Goal: Information Seeking & Learning: Get advice/opinions

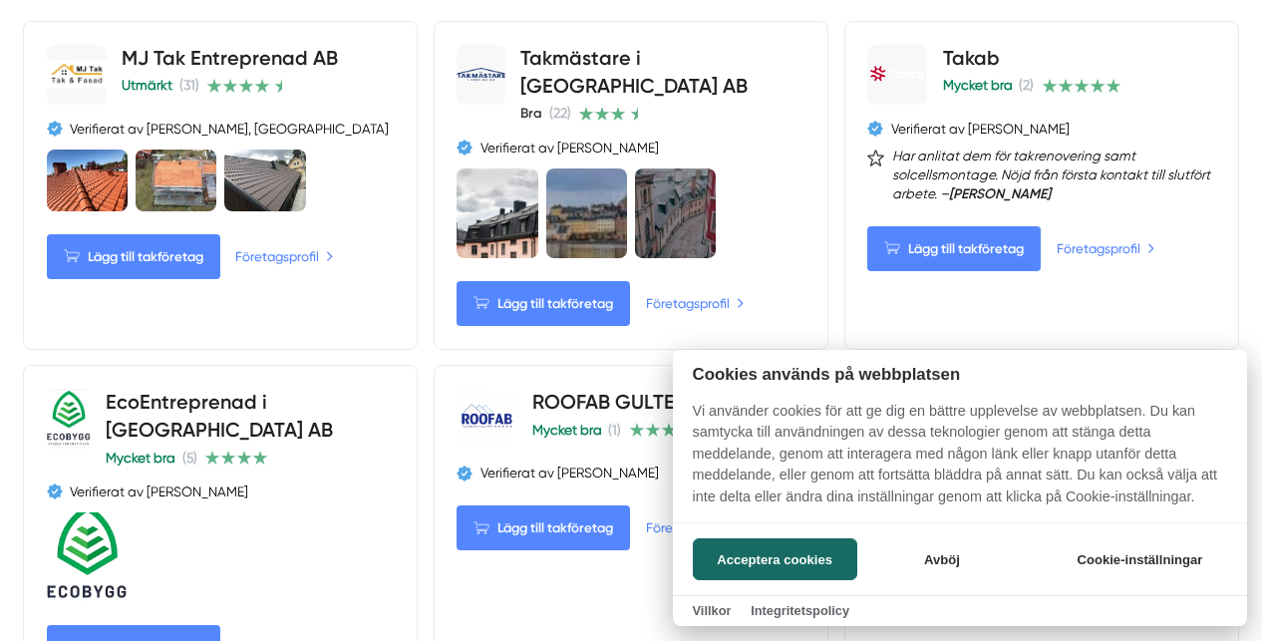
scroll to position [1057, 0]
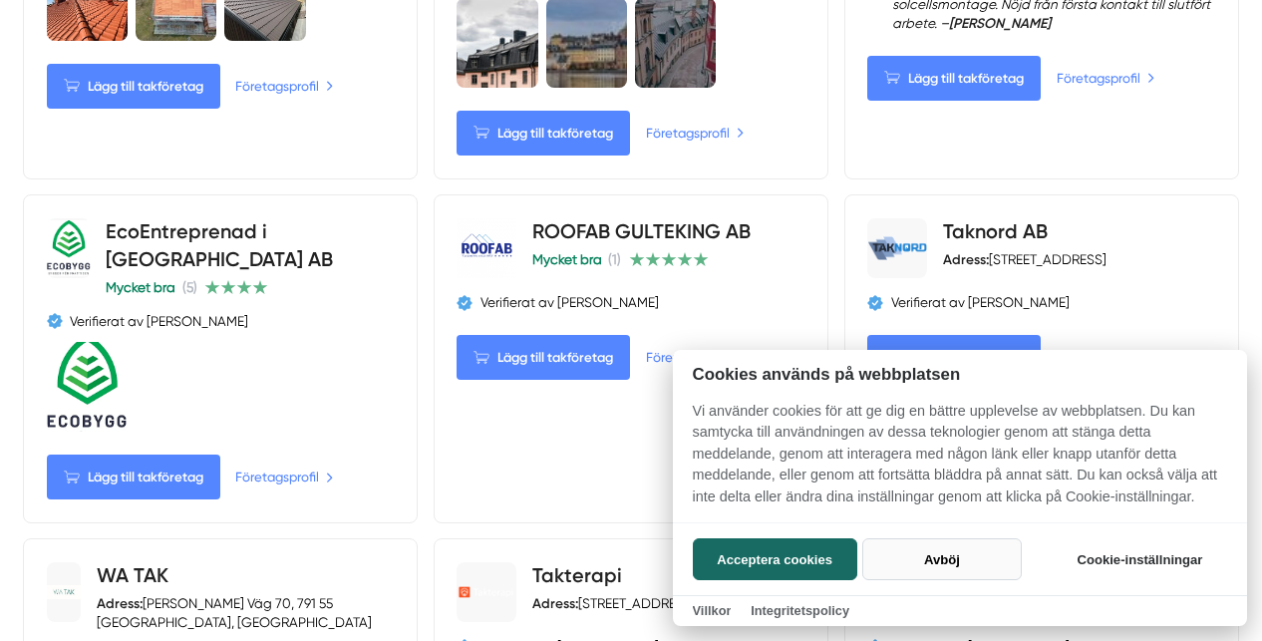
click at [947, 551] on button "Avböj" at bounding box center [941, 559] width 158 height 42
checkbox input "false"
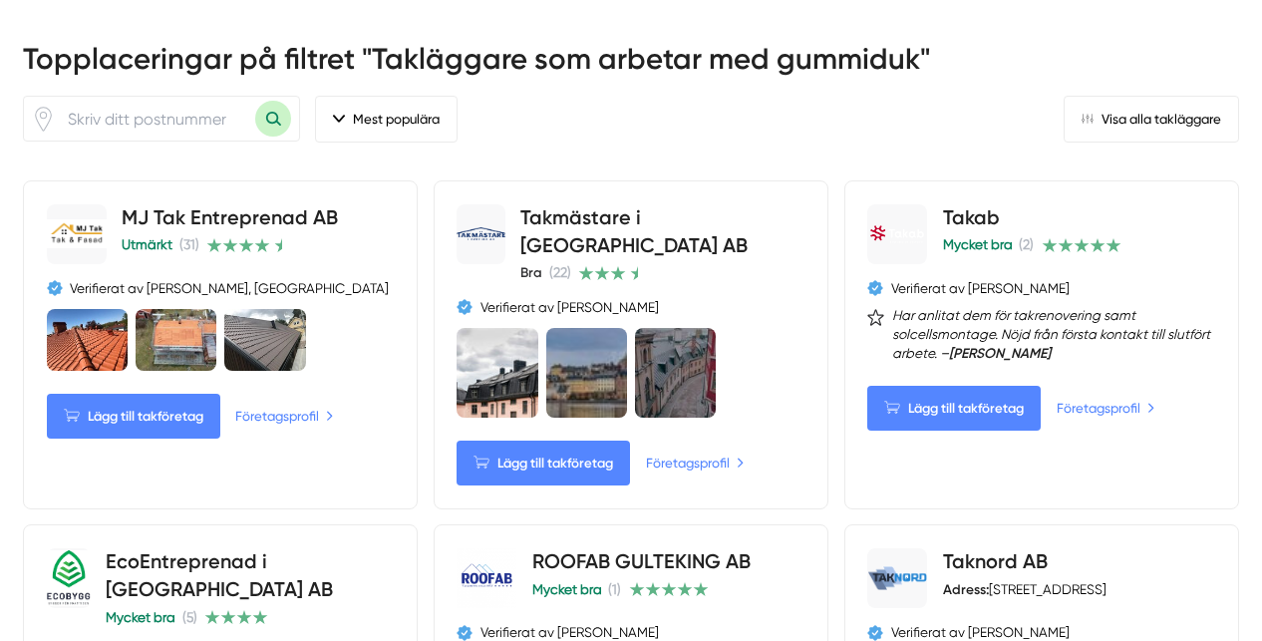
scroll to position [840, 0]
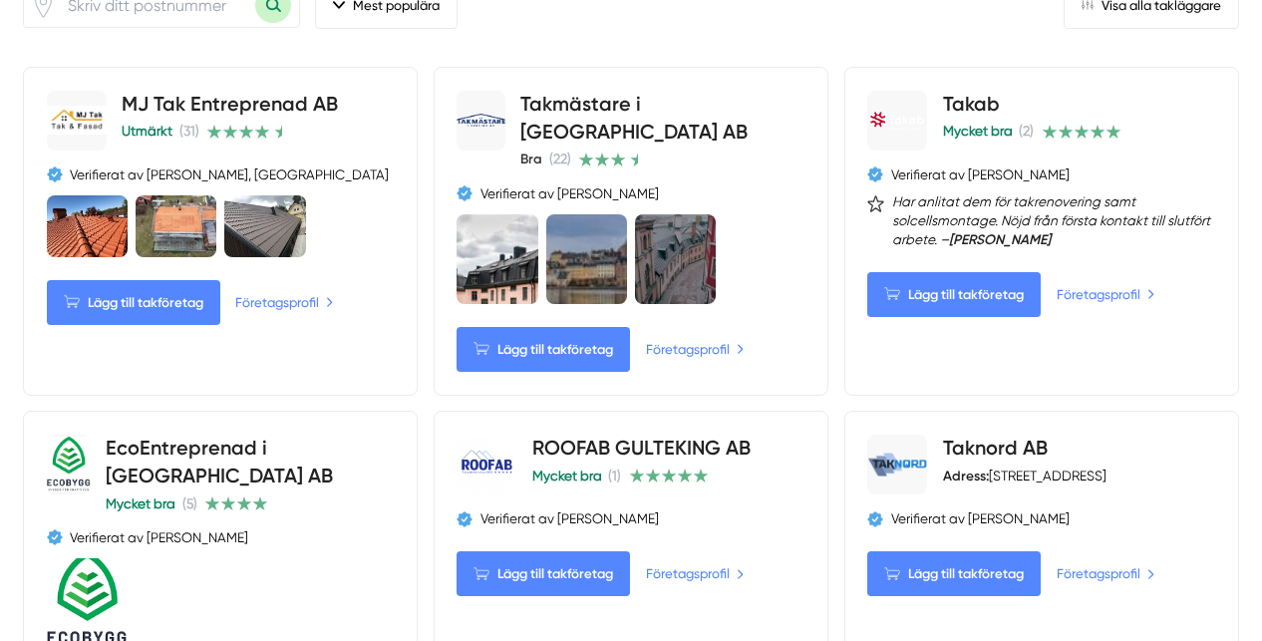
click at [47, 4] on icon "Klicka för att använda din position." at bounding box center [44, 1] width 6 height 6
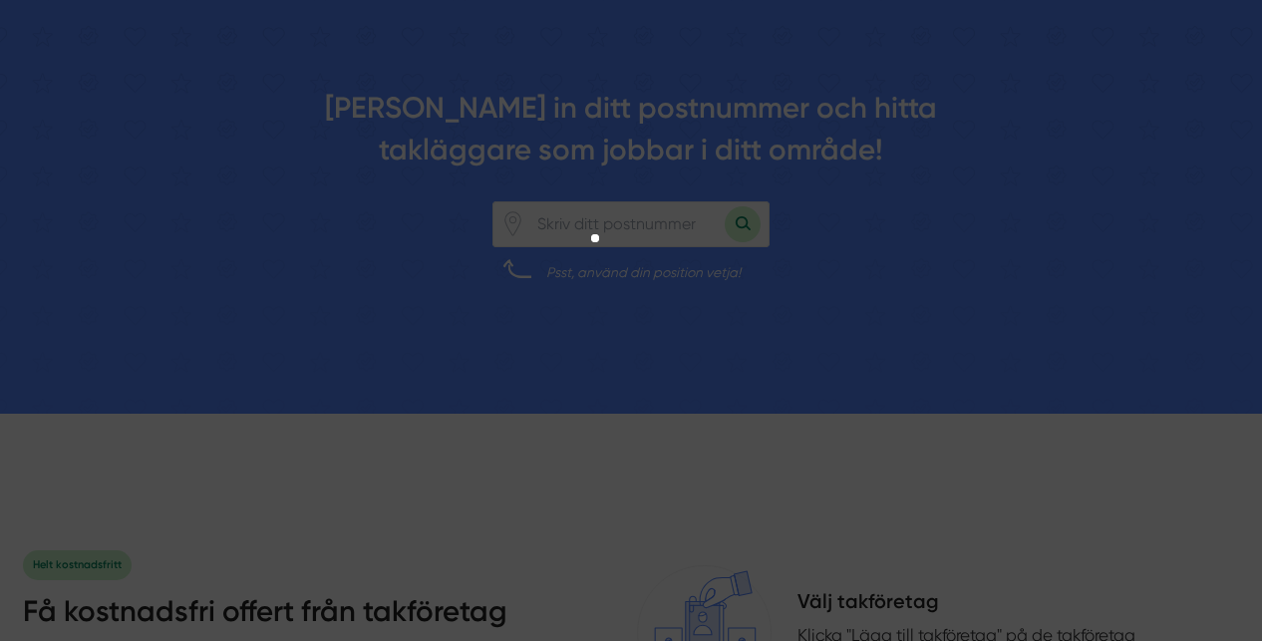
scroll to position [2112, 0]
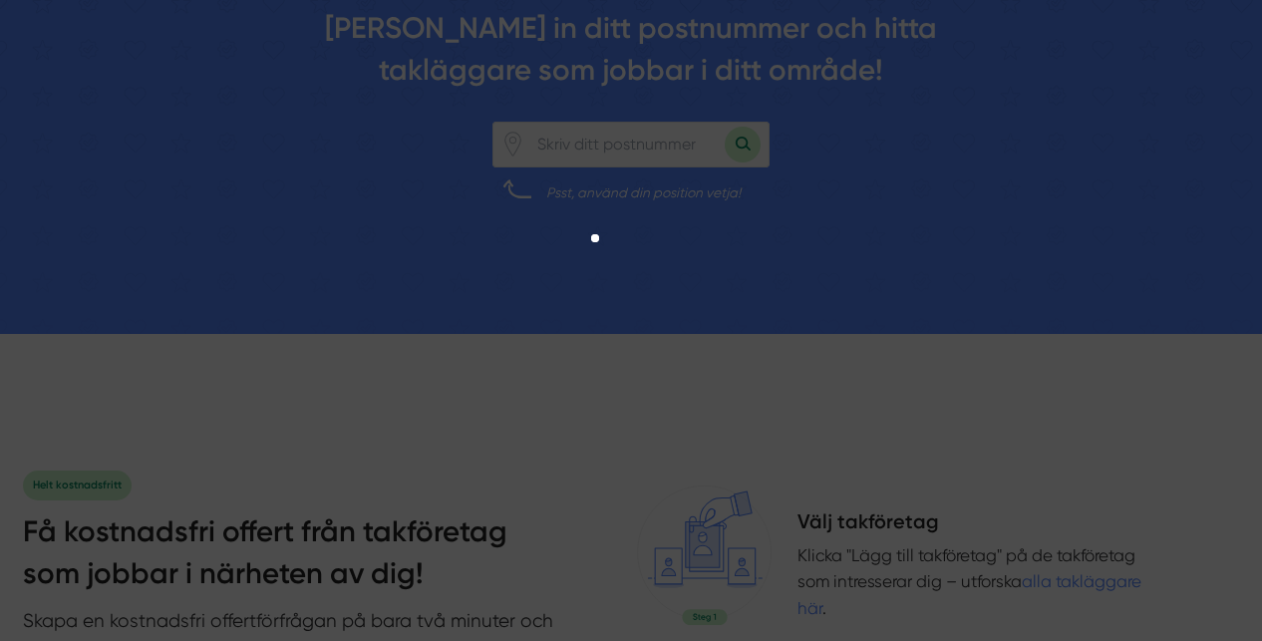
click at [517, 380] on div at bounding box center [631, 304] width 1262 height 519
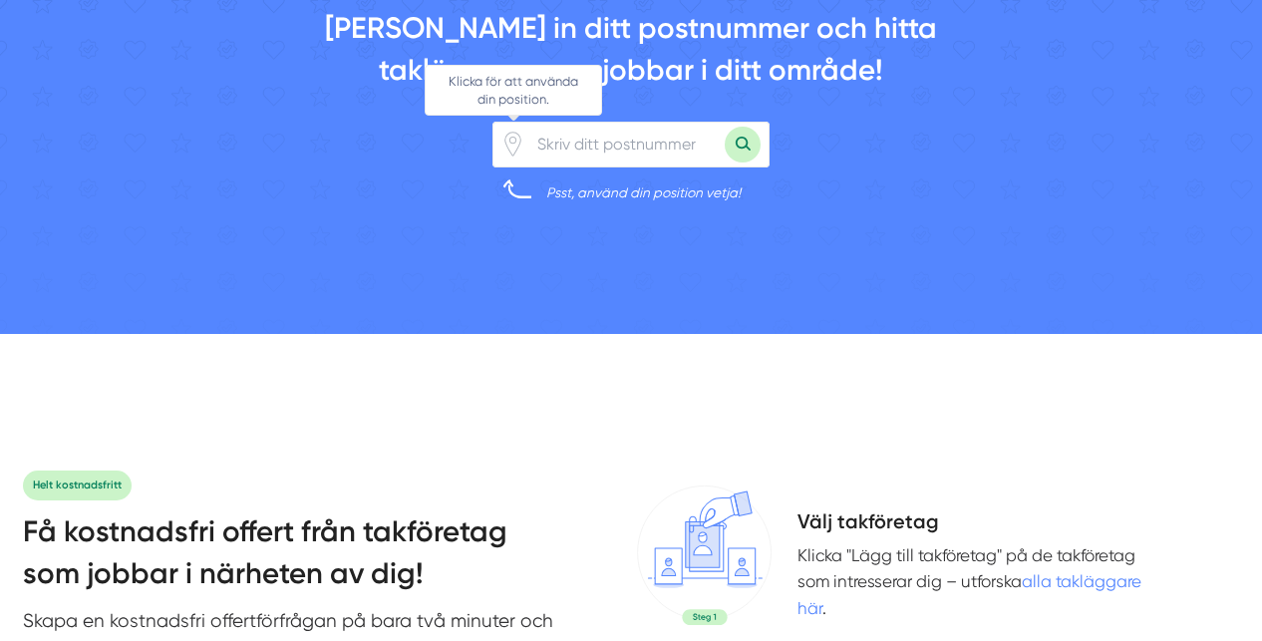
click at [513, 144] on icon "Klicka för att använda din position." at bounding box center [513, 141] width 6 height 6
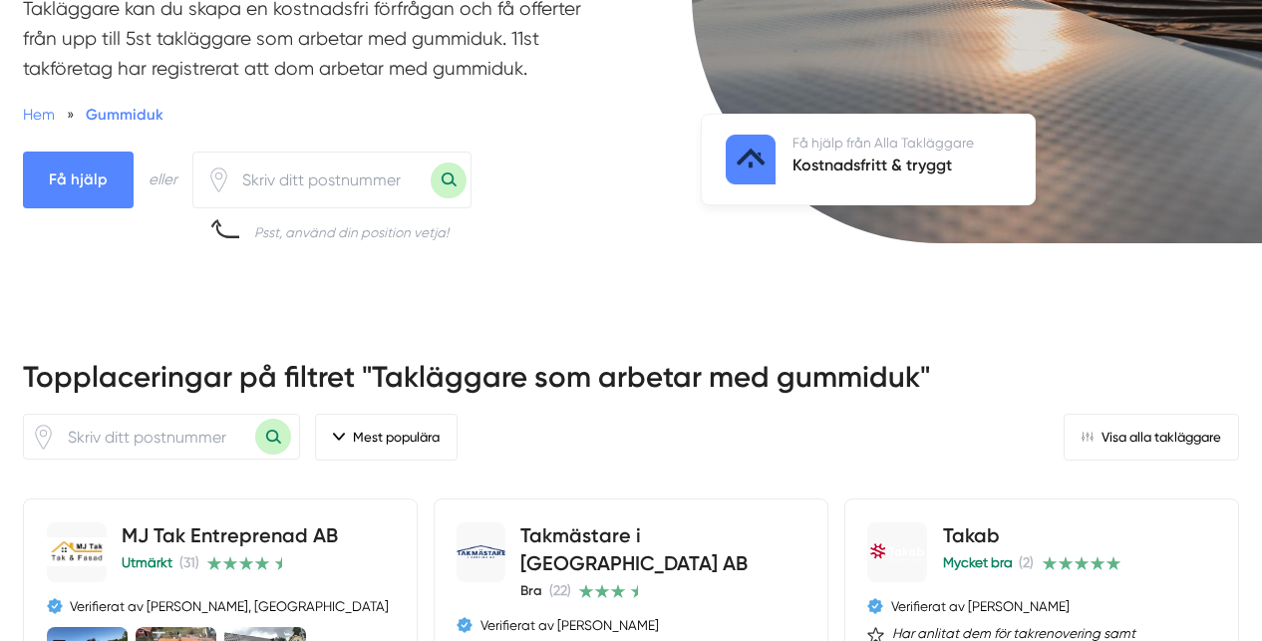
scroll to position [455, 0]
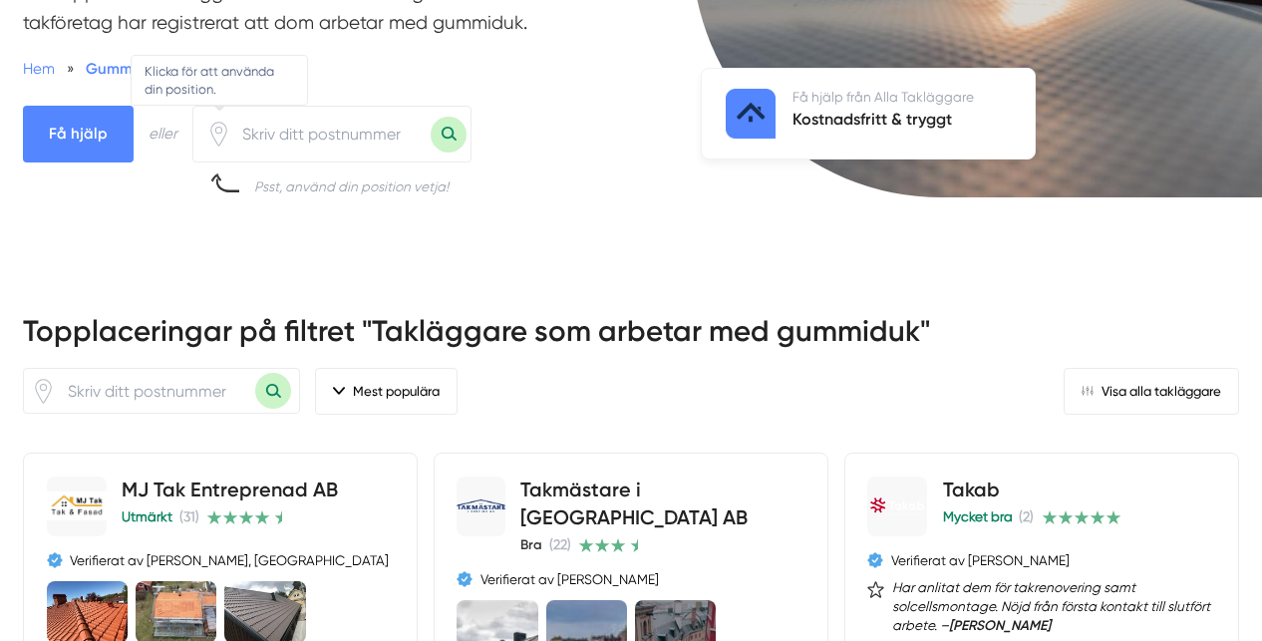
click at [230, 147] on icon "Klicka för att använda din position." at bounding box center [218, 134] width 25 height 25
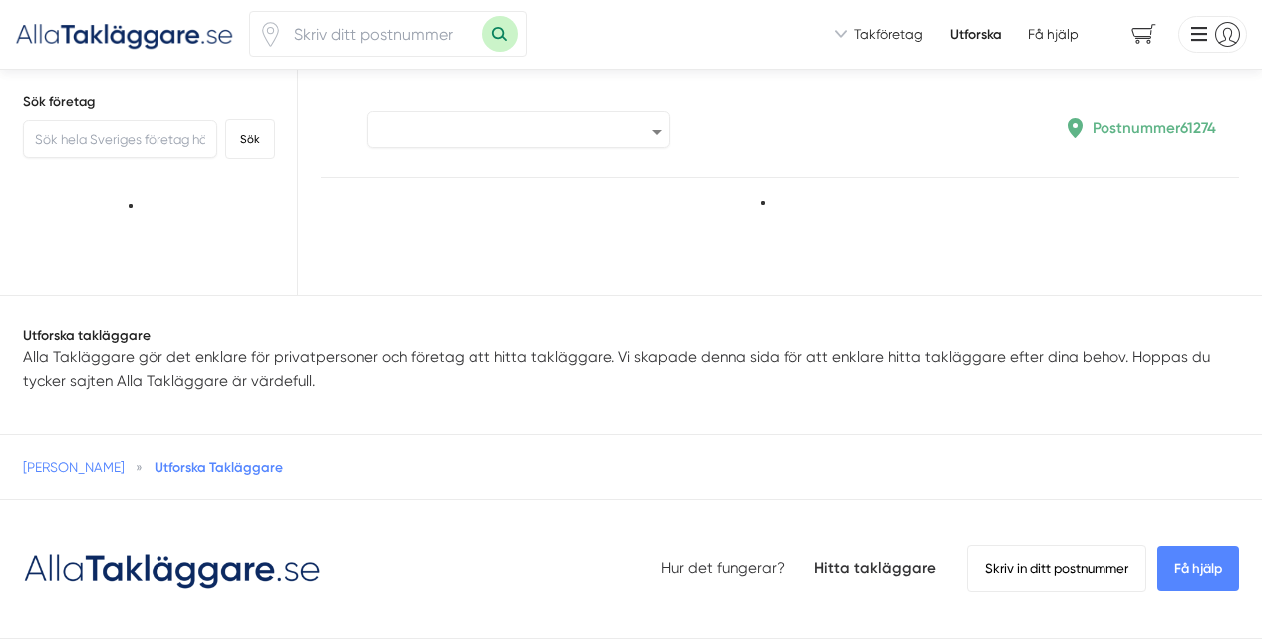
type input "61274"
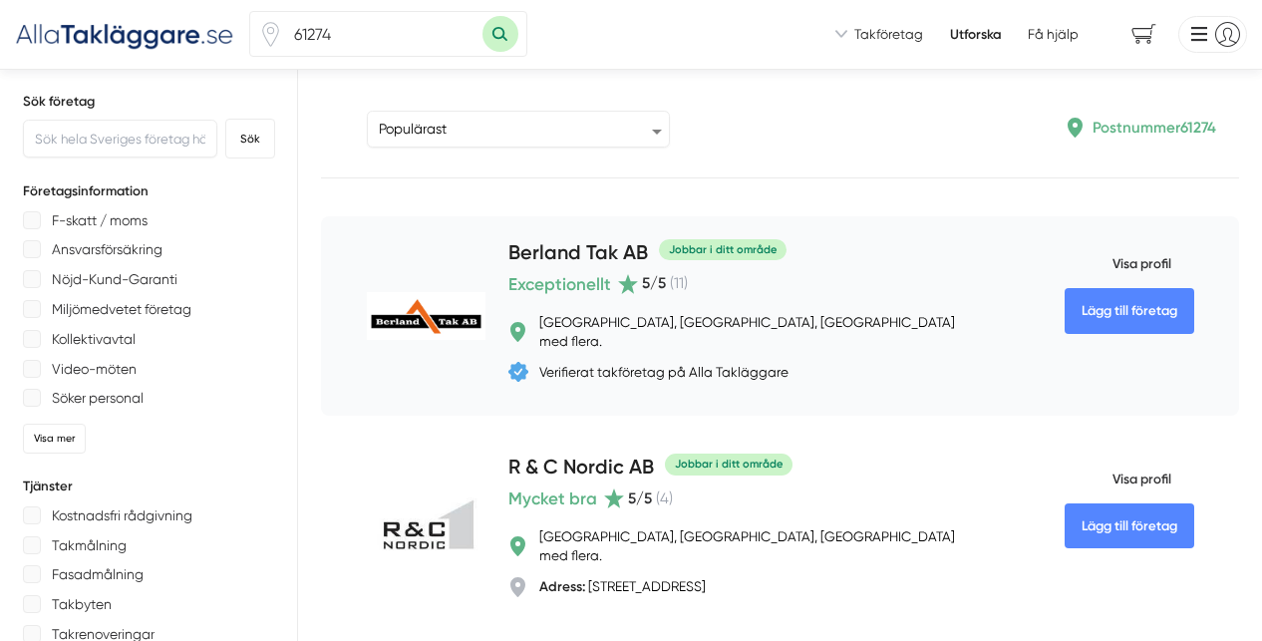
click at [596, 268] on h4 "Berland Tak AB" at bounding box center [578, 255] width 140 height 32
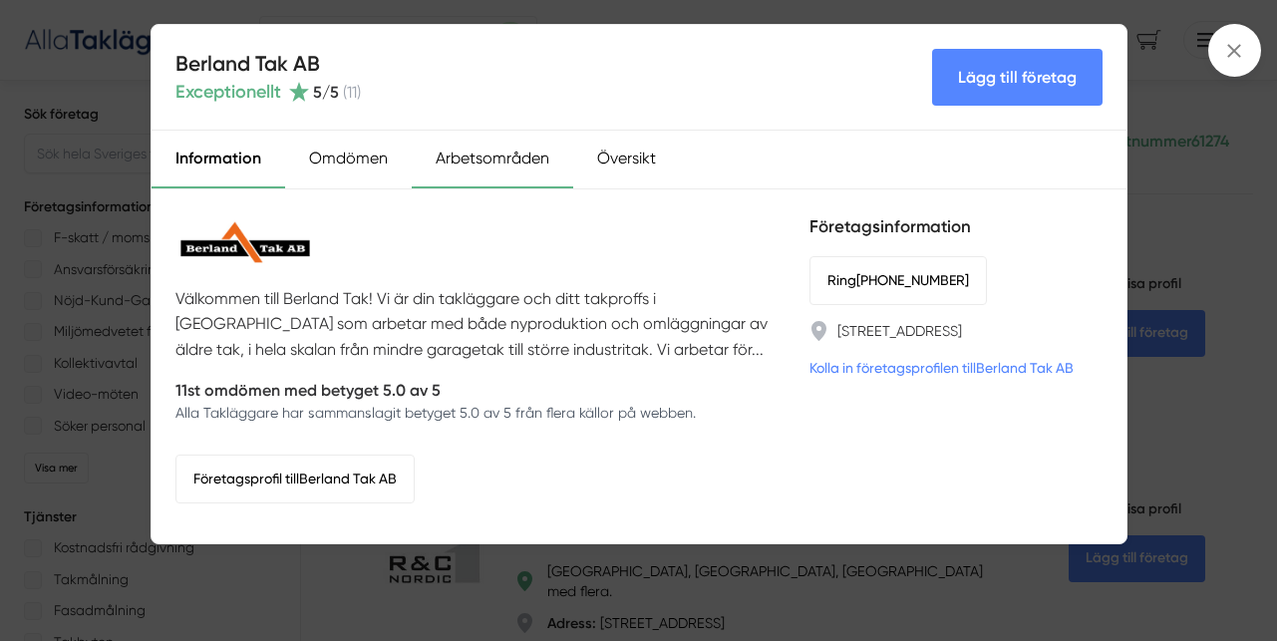
click at [497, 152] on div "Arbetsområden" at bounding box center [492, 160] width 161 height 58
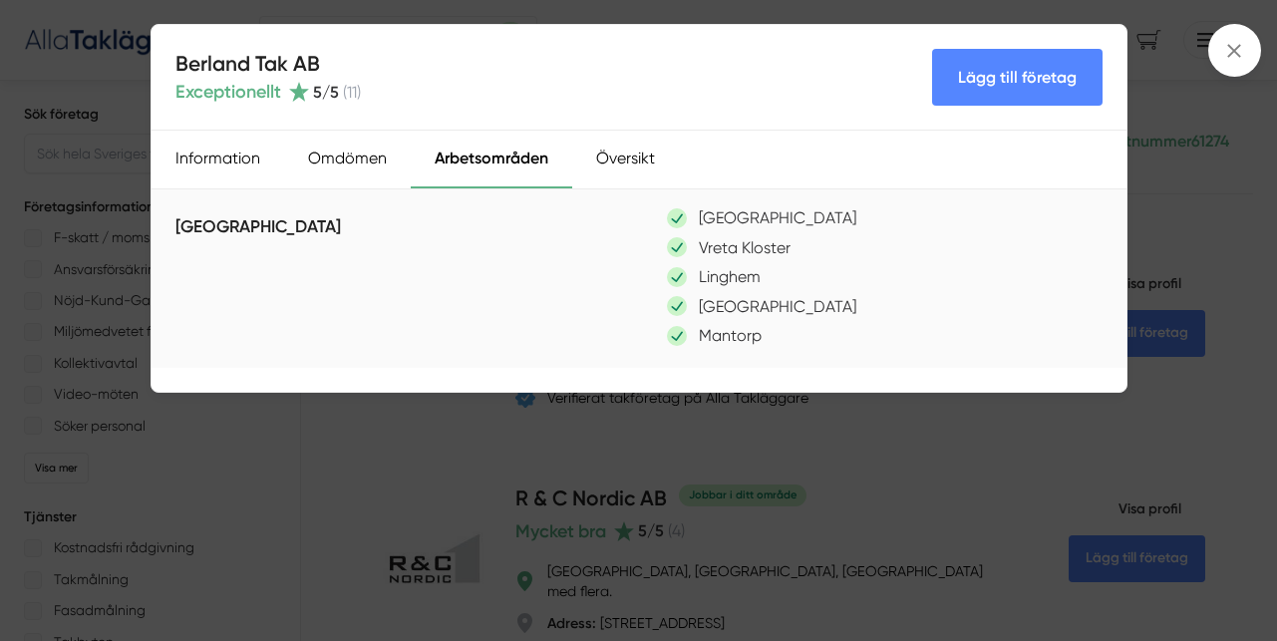
click at [678, 302] on div "[GEOGRAPHIC_DATA]" at bounding box center [889, 306] width 444 height 25
click at [215, 153] on div "Information" at bounding box center [218, 160] width 133 height 58
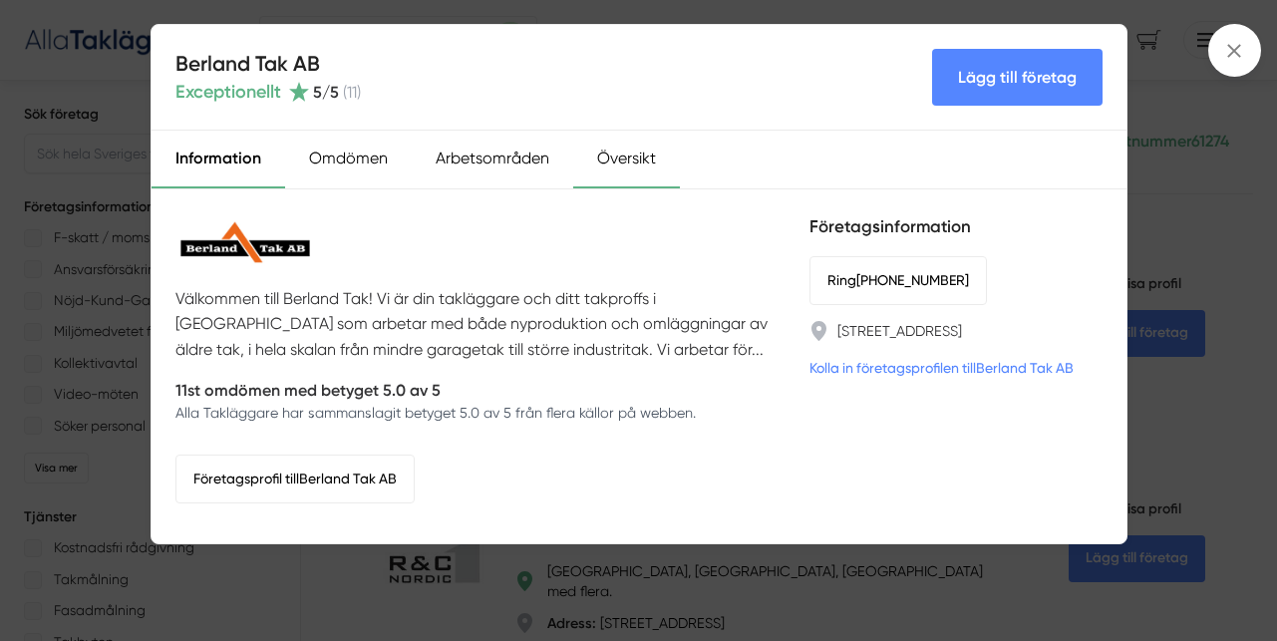
click at [622, 152] on div "Översikt" at bounding box center [626, 160] width 107 height 58
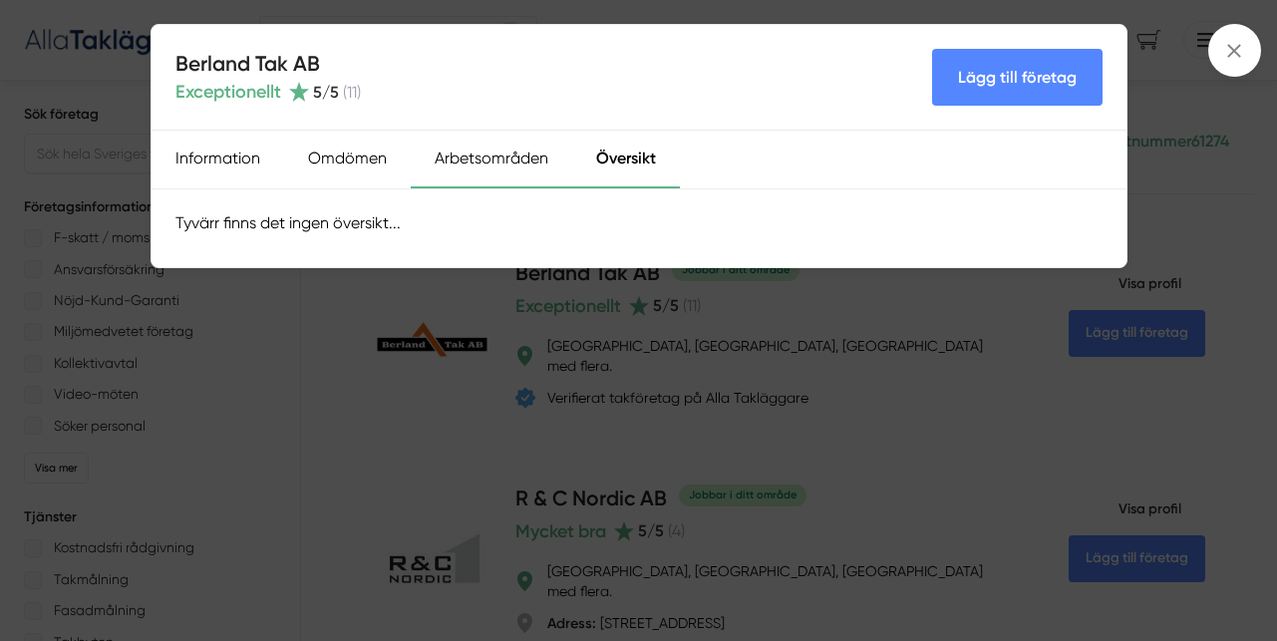
click at [461, 152] on div "Arbetsområden" at bounding box center [491, 160] width 161 height 58
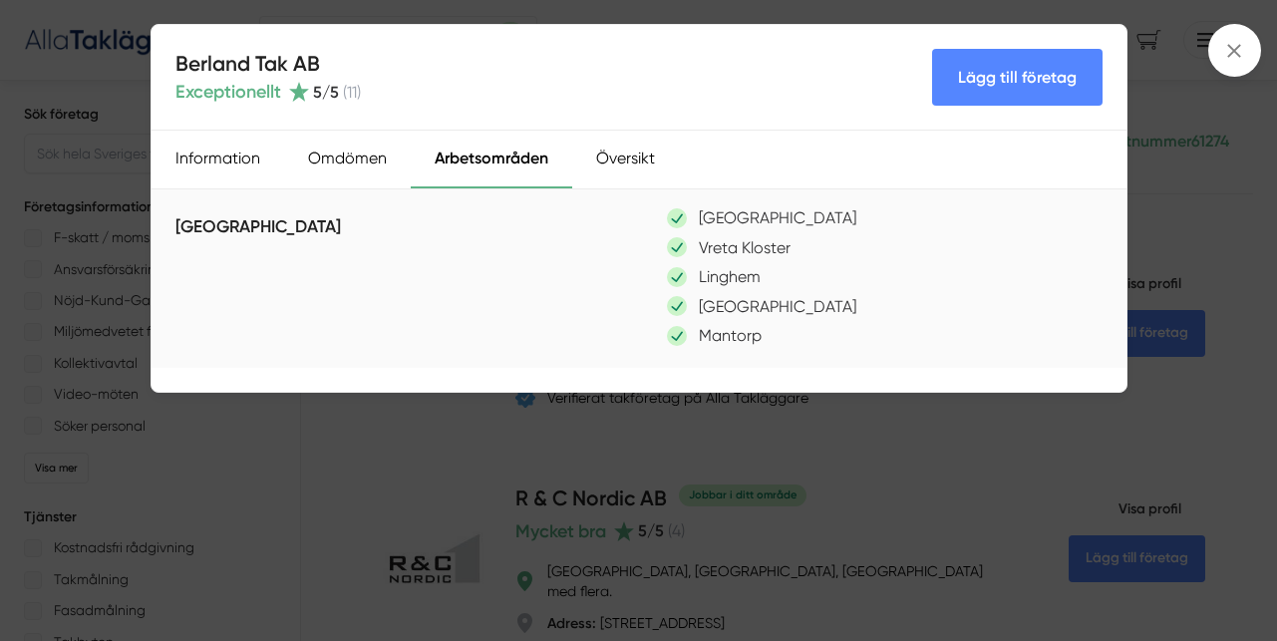
click at [1008, 75] on link "Lägg till företag" at bounding box center [1017, 77] width 170 height 57
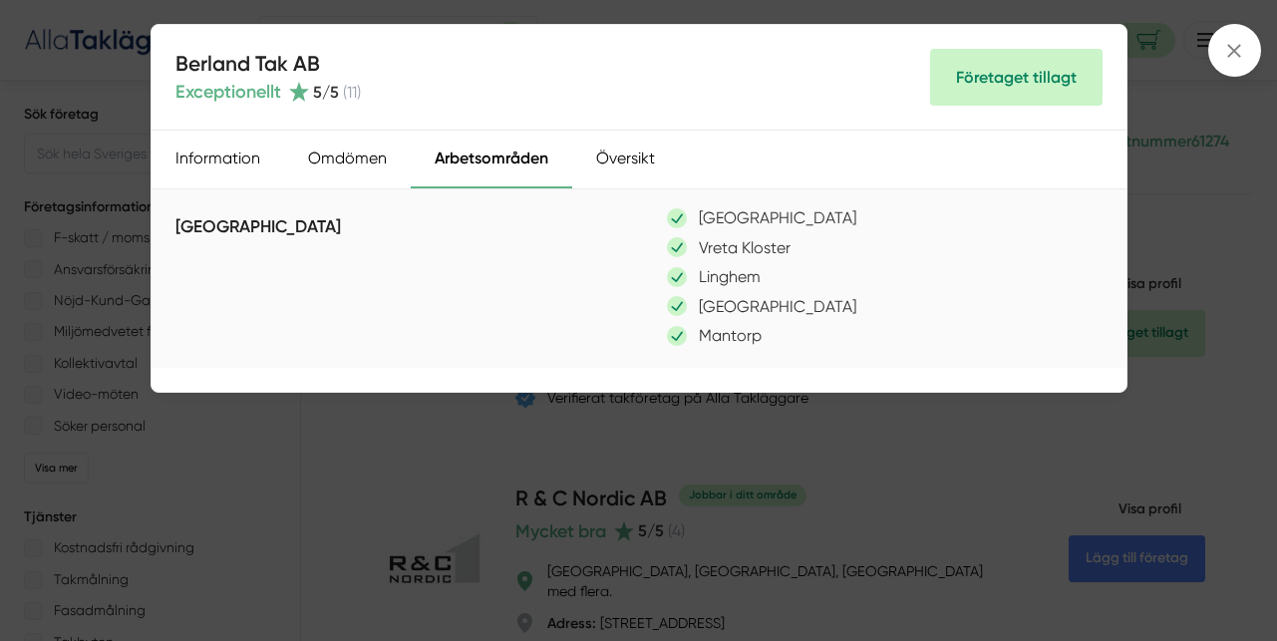
click at [1191, 219] on div "Berland Tak AB Exceptionellt 5 /5 ( 11 ) Företaget tillagt Information Omdömen …" at bounding box center [638, 320] width 1277 height 641
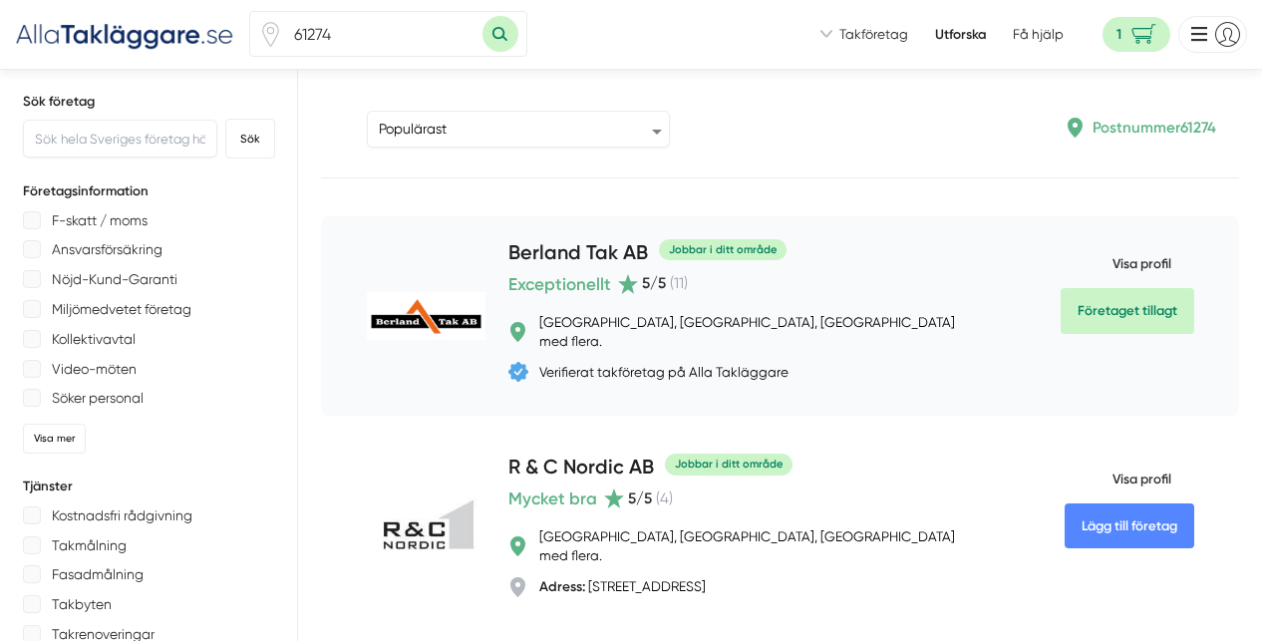
click at [581, 270] on h4 "Berland Tak AB" at bounding box center [578, 255] width 140 height 32
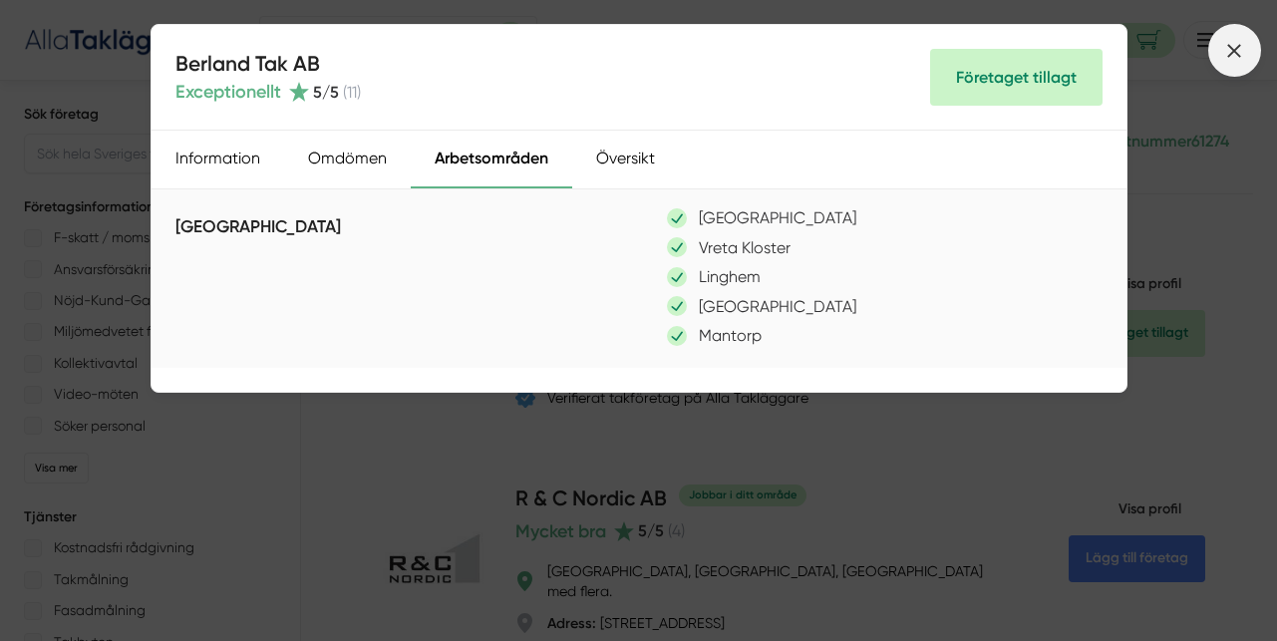
click at [1237, 44] on icon at bounding box center [1234, 51] width 22 height 22
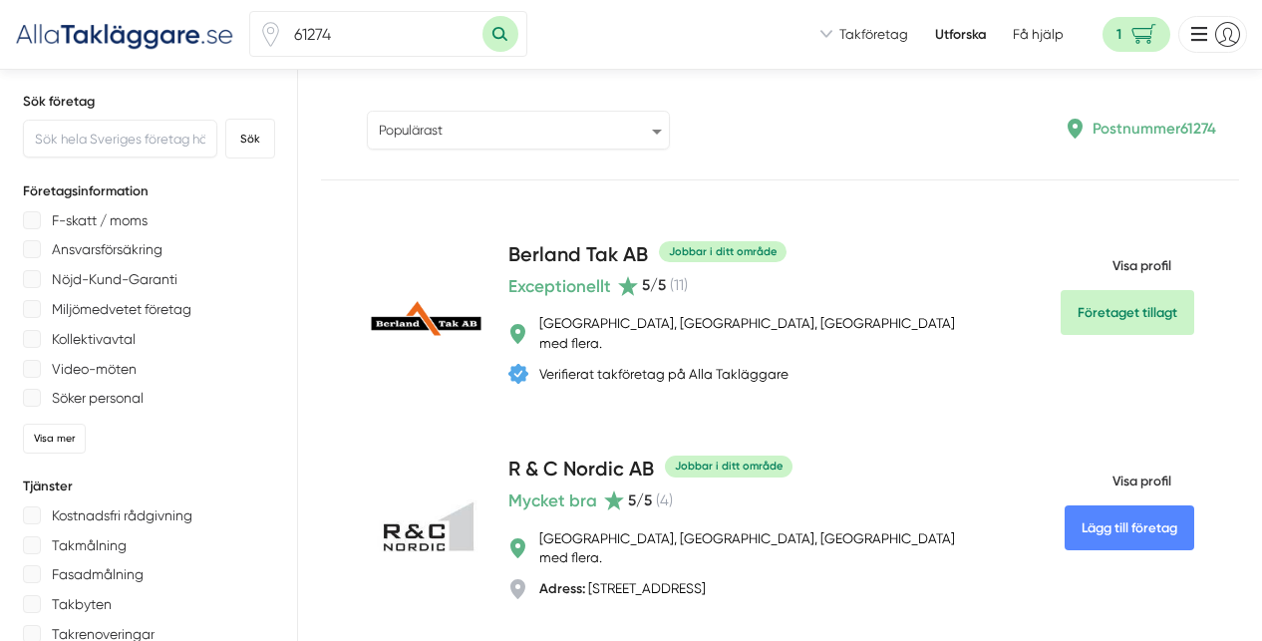
click at [670, 142] on select "Populärast Högst omdöme Flest omdömen Senaste uppdaterade Nyaste företaget på A…" at bounding box center [518, 130] width 303 height 38
click at [670, 141] on select "Populärast Högst omdöme Flest omdömen Senaste uppdaterade Nyaste företaget på A…" at bounding box center [518, 130] width 303 height 38
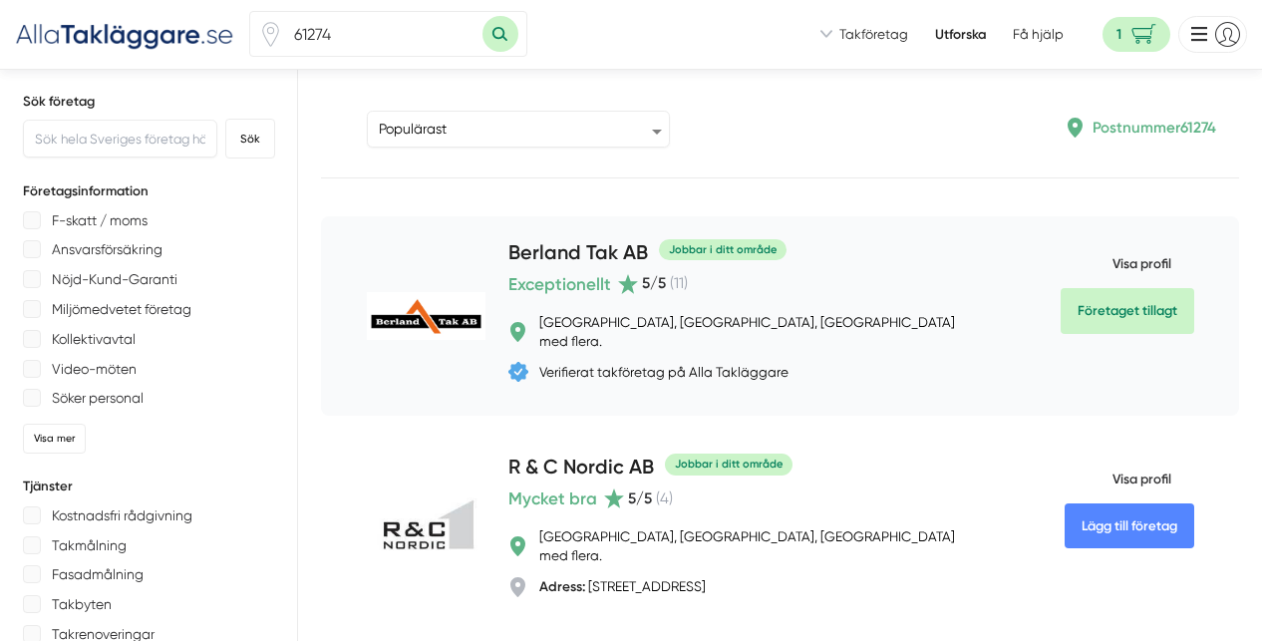
click at [600, 271] on h4 "Berland Tak AB" at bounding box center [578, 255] width 140 height 32
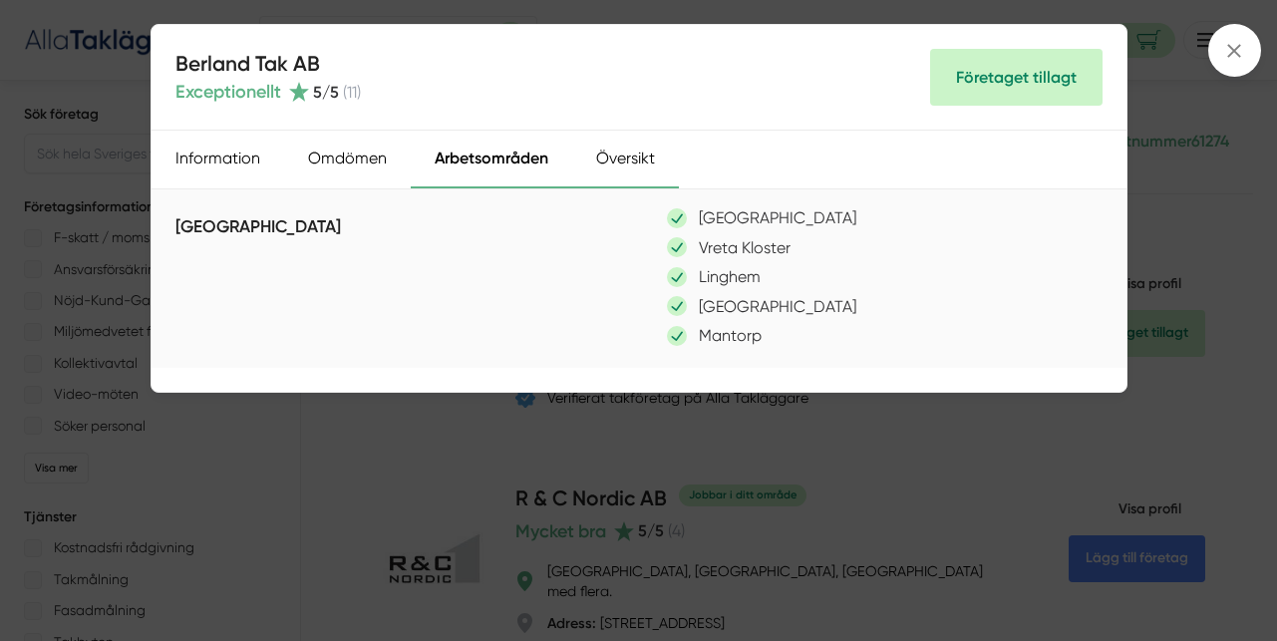
click at [634, 154] on div "Översikt" at bounding box center [625, 160] width 107 height 58
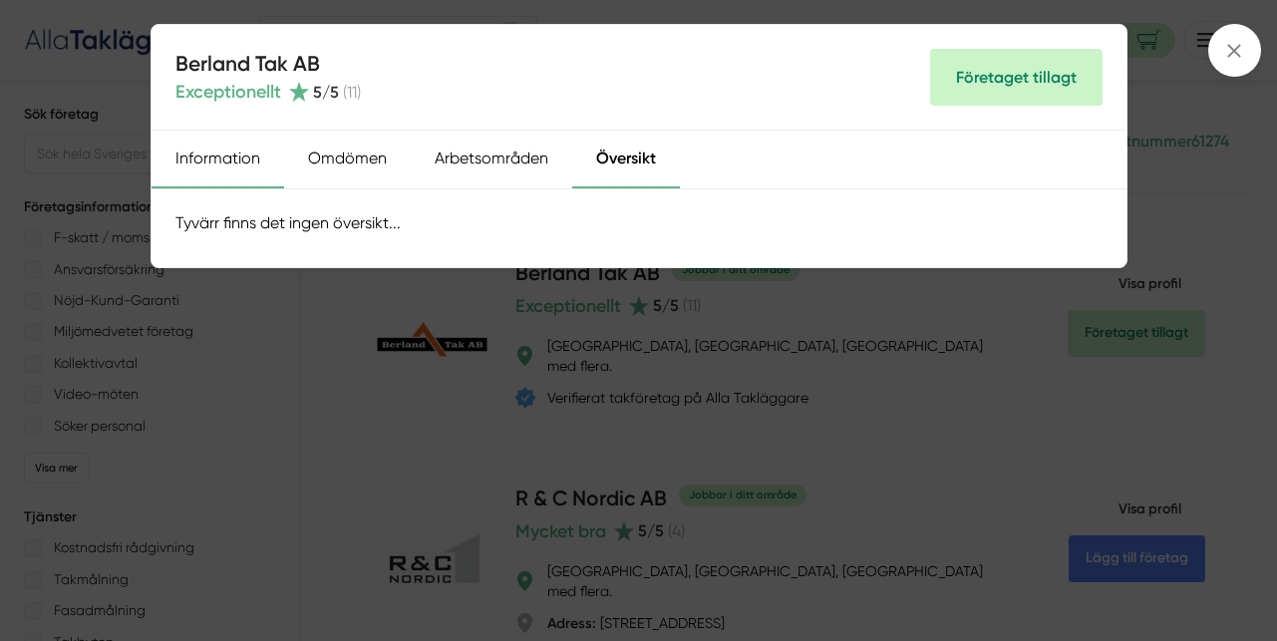
click at [216, 152] on div "Information" at bounding box center [218, 160] width 133 height 58
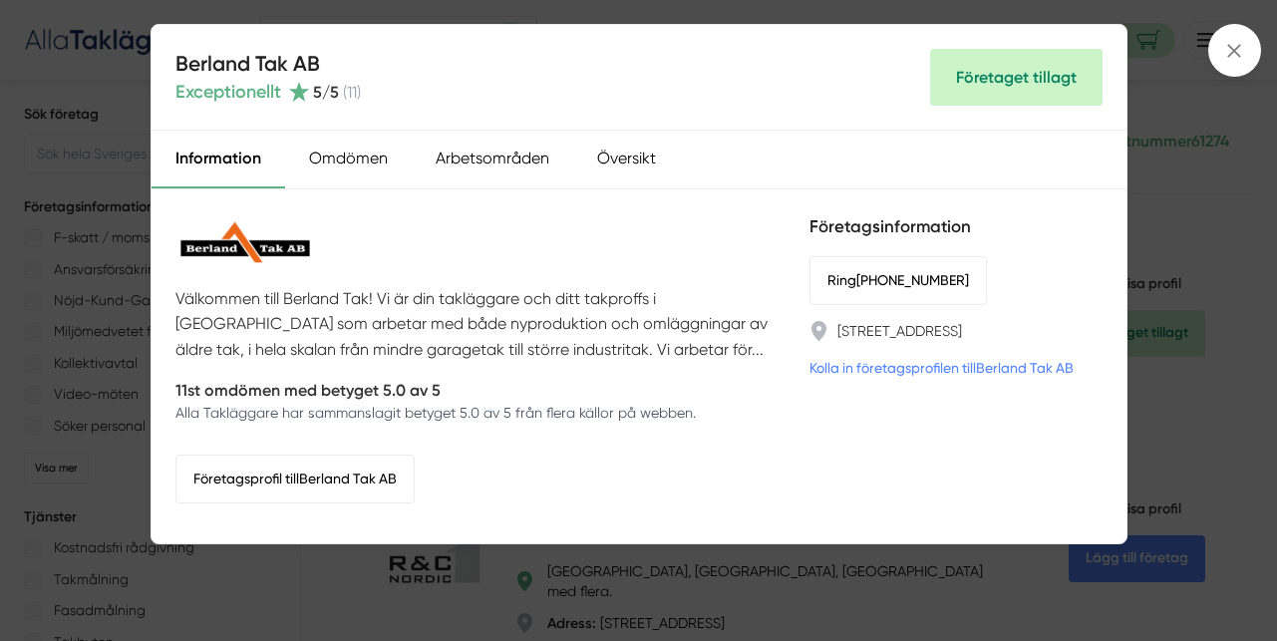
click at [947, 379] on link "Kolla in företagsprofilen till Berland Tak AB" at bounding box center [941, 368] width 264 height 22
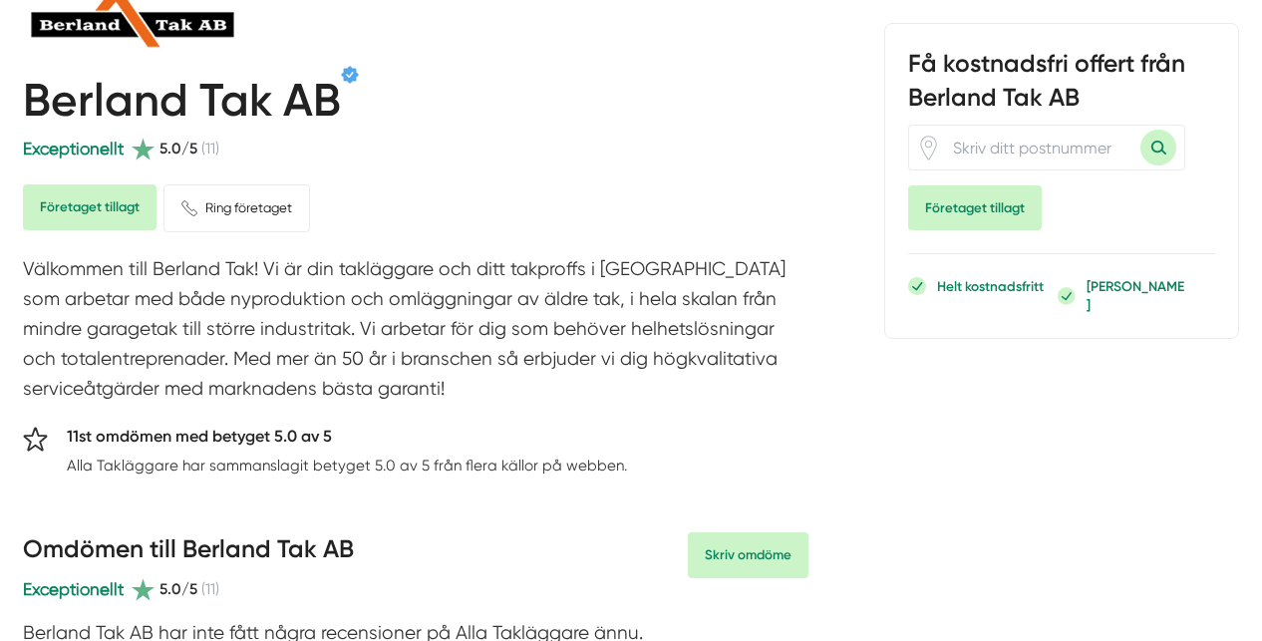
scroll to position [144, 0]
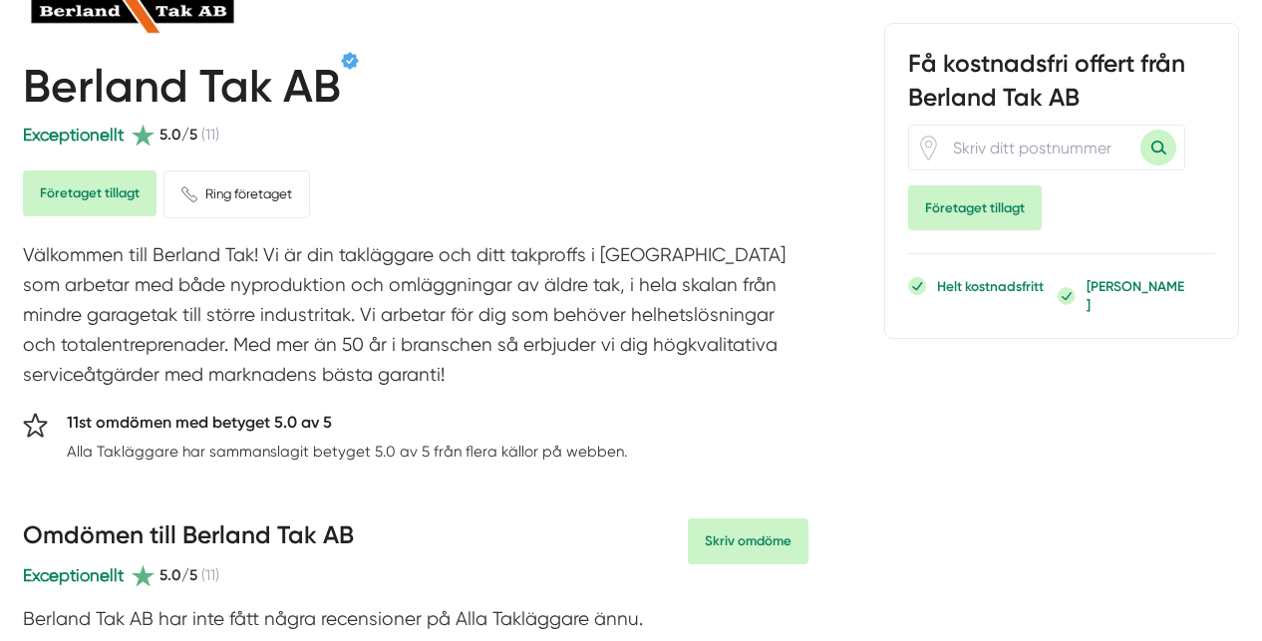
drag, startPoint x: 1002, startPoint y: 218, endPoint x: 1058, endPoint y: 474, distance: 262.2
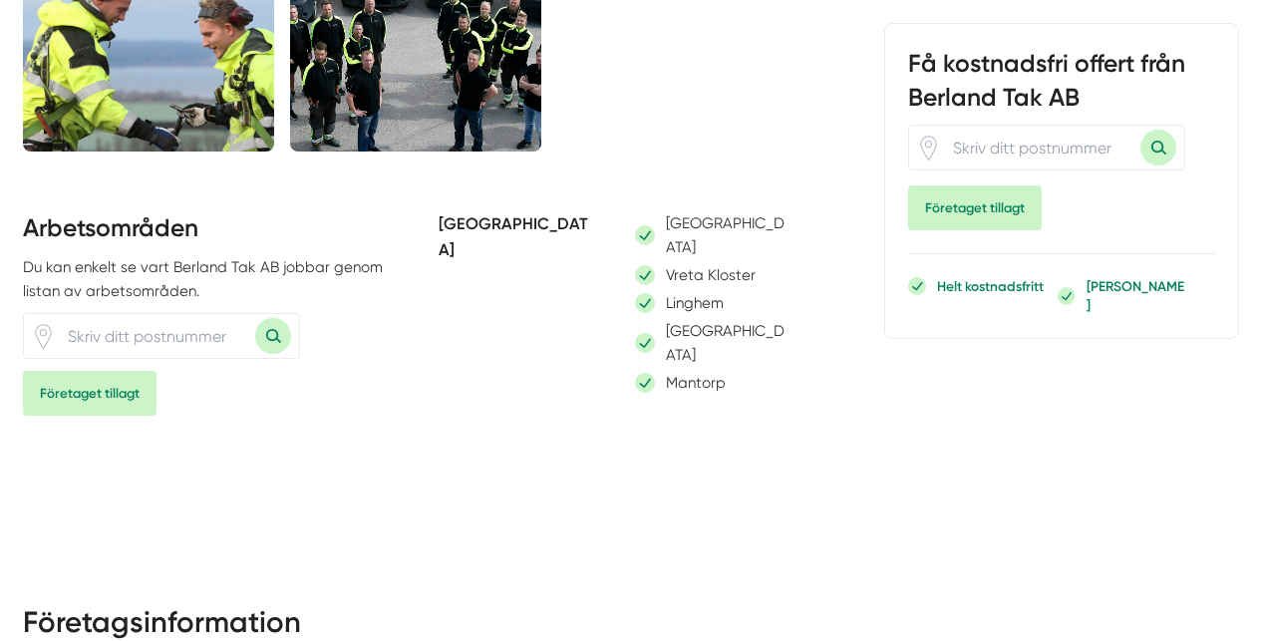
scroll to position [1344, 0]
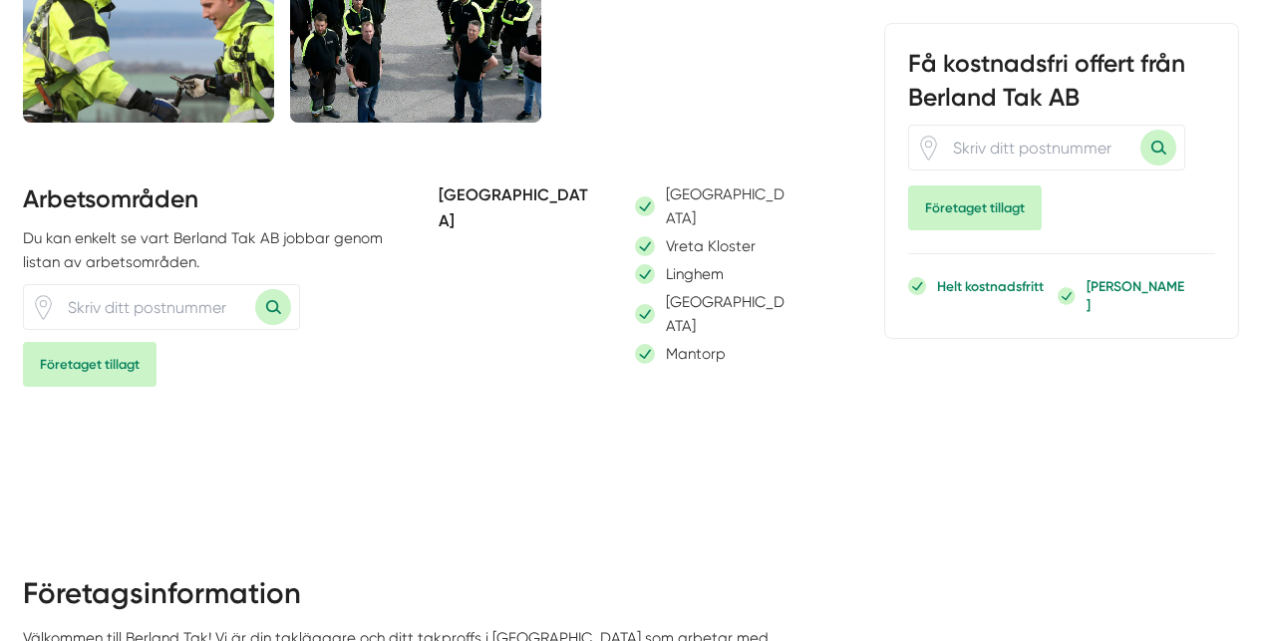
click at [636, 338] on div "[GEOGRAPHIC_DATA]" at bounding box center [710, 314] width 151 height 48
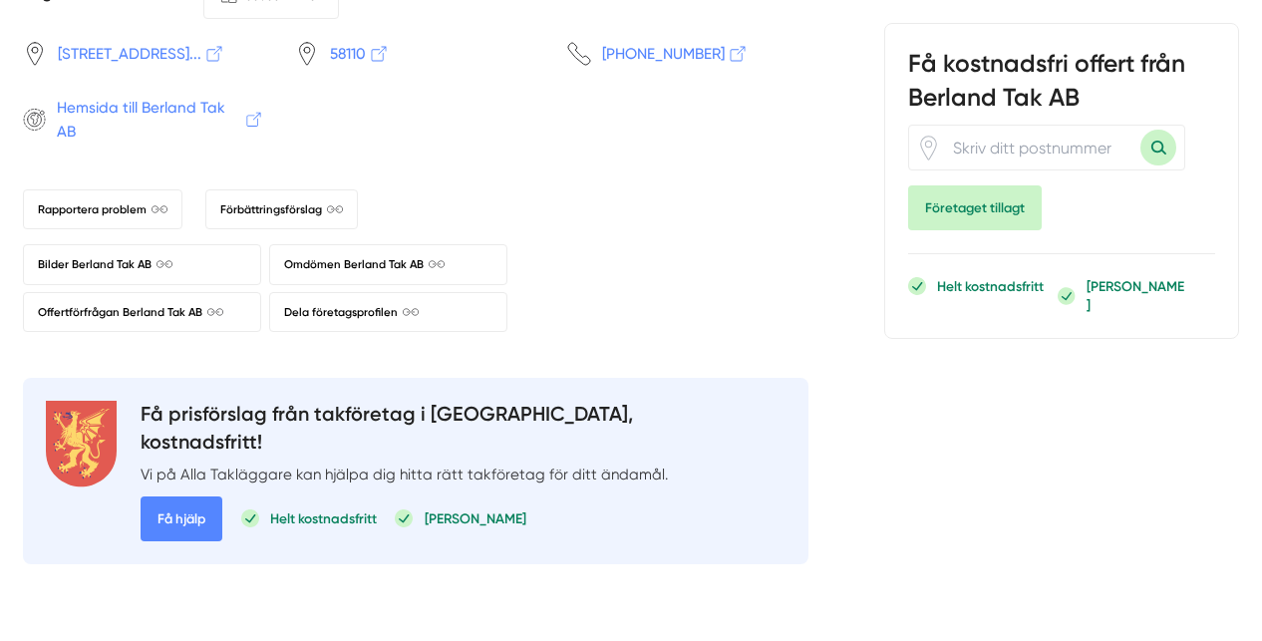
scroll to position [2227, 0]
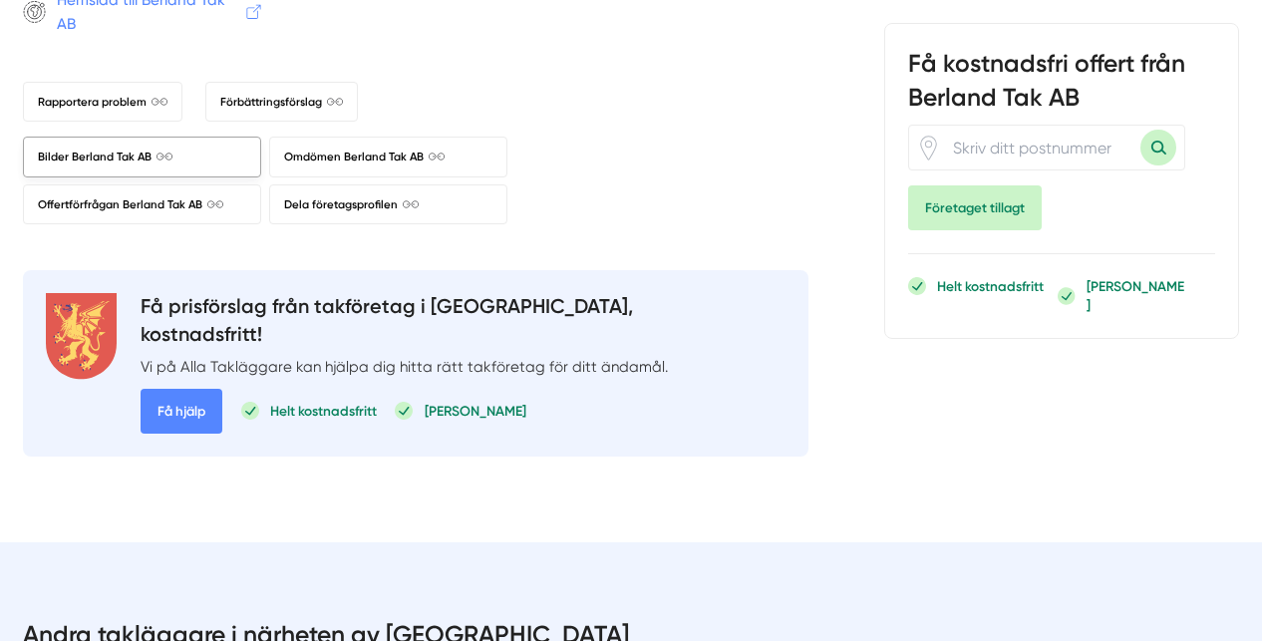
click at [101, 165] on span "Bilder Berland Tak AB" at bounding box center [105, 157] width 135 height 18
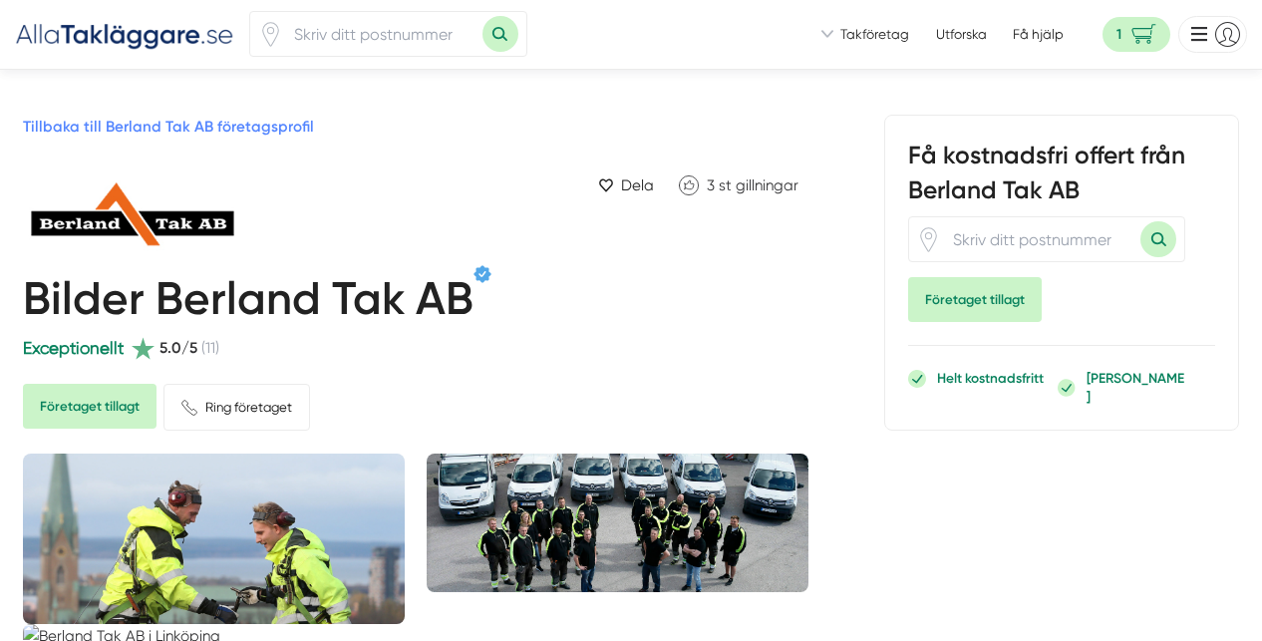
click at [253, 136] on link "Tillbaka till Berland Tak AB företagsprofil" at bounding box center [168, 127] width 291 height 18
